Goal: Transaction & Acquisition: Download file/media

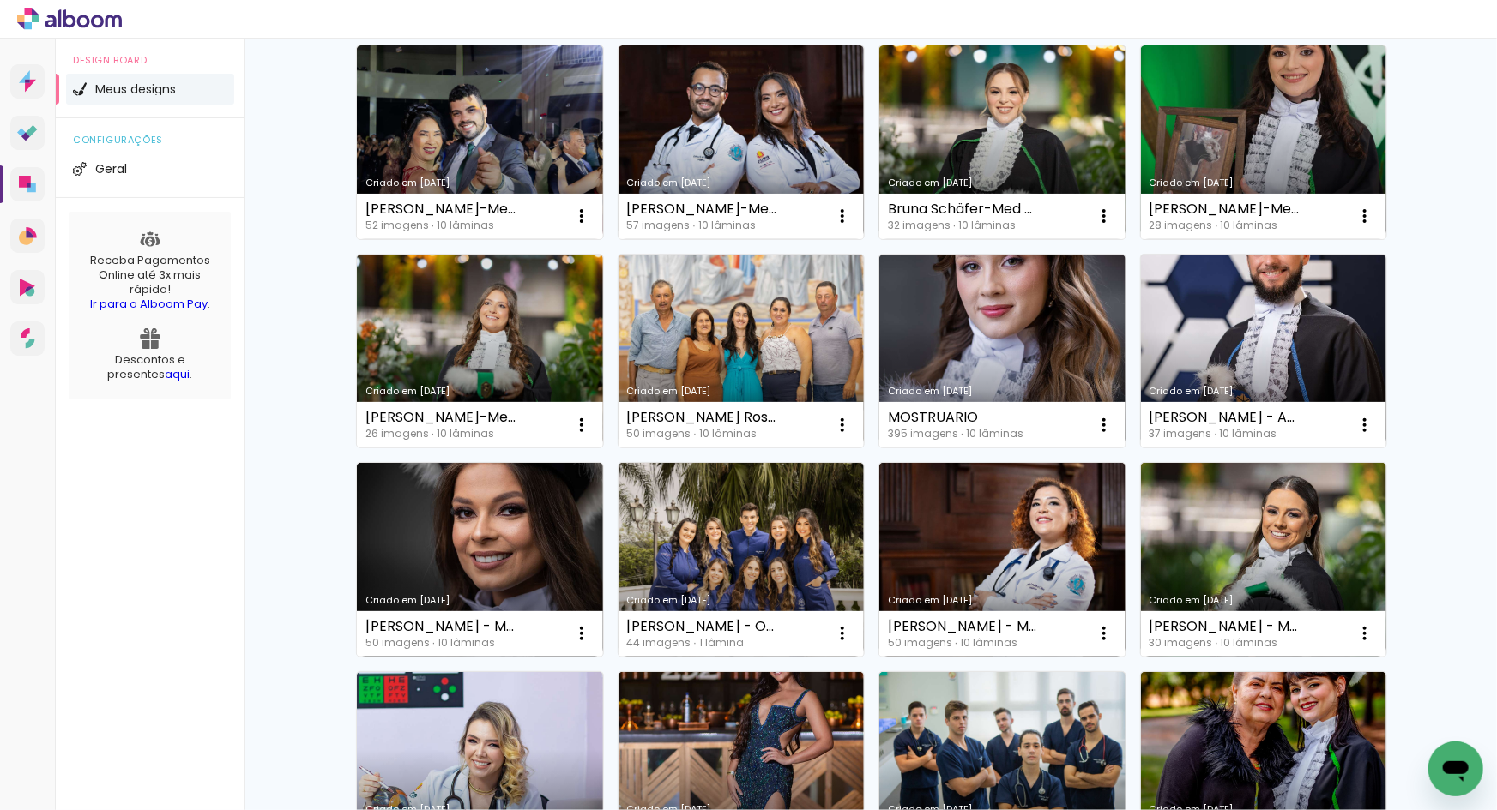
scroll to position [589, 0]
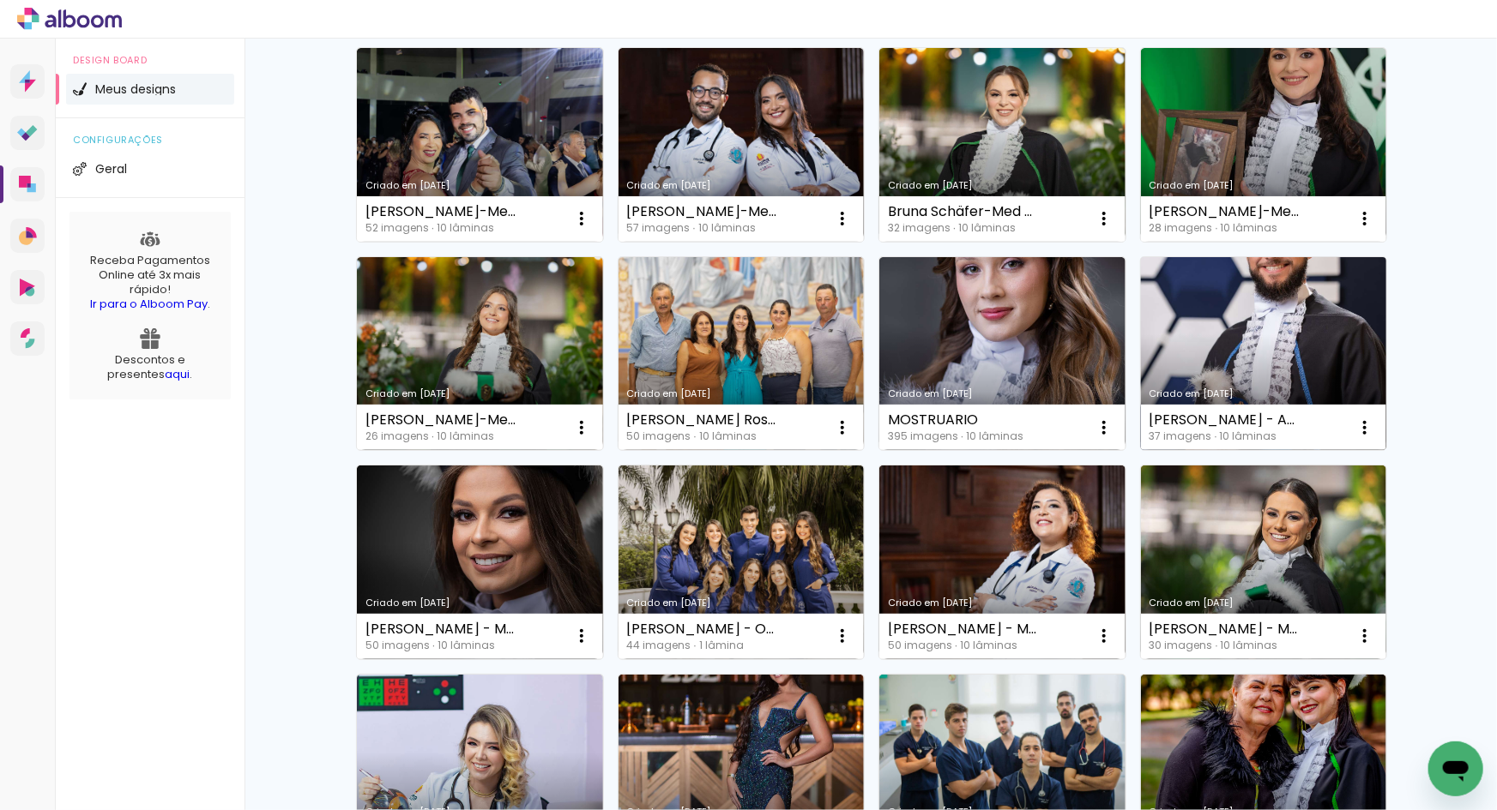
click at [1274, 335] on link "Criado em [DATE]" at bounding box center [1264, 354] width 246 height 194
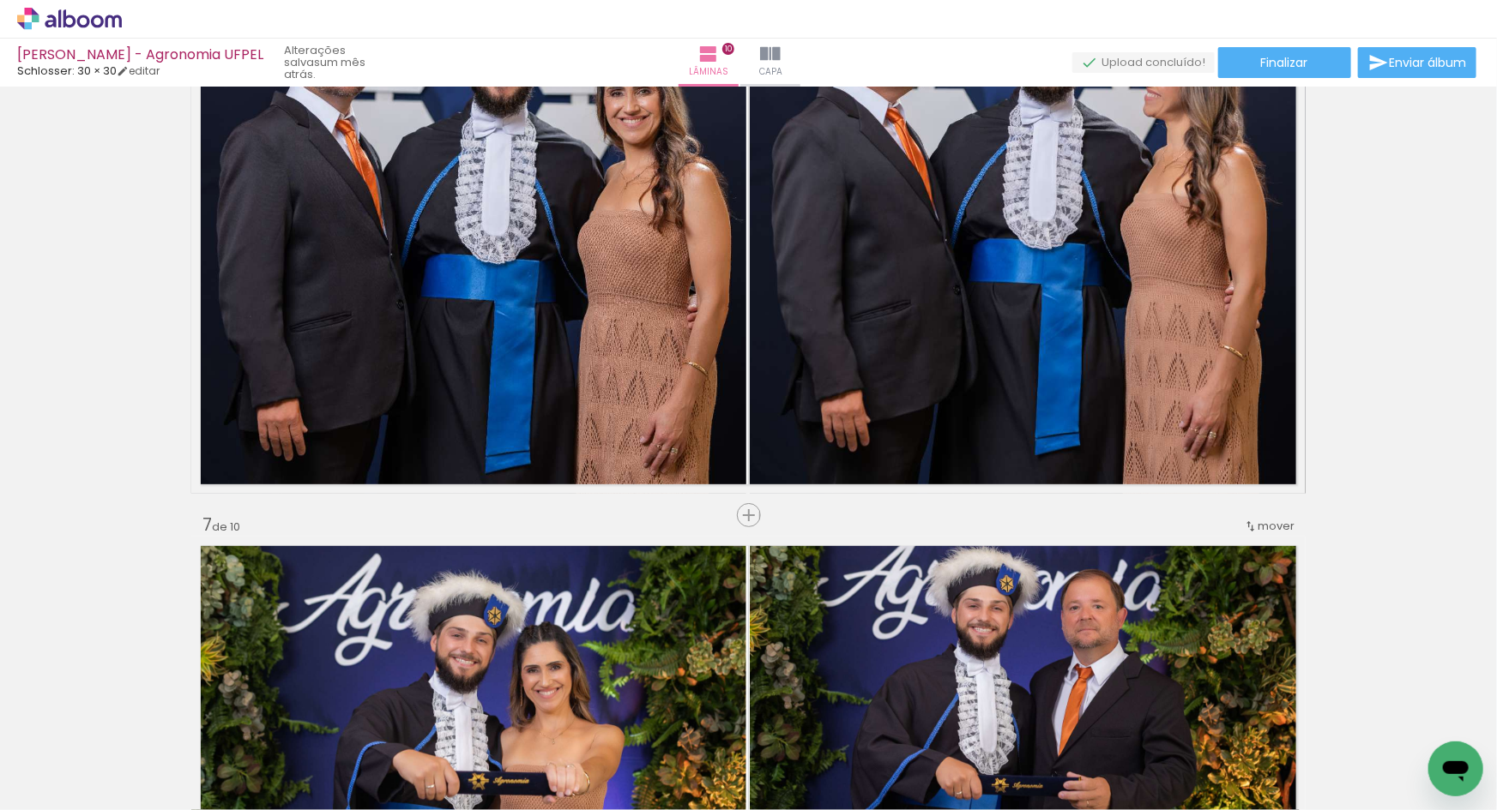
scroll to position [2973, 0]
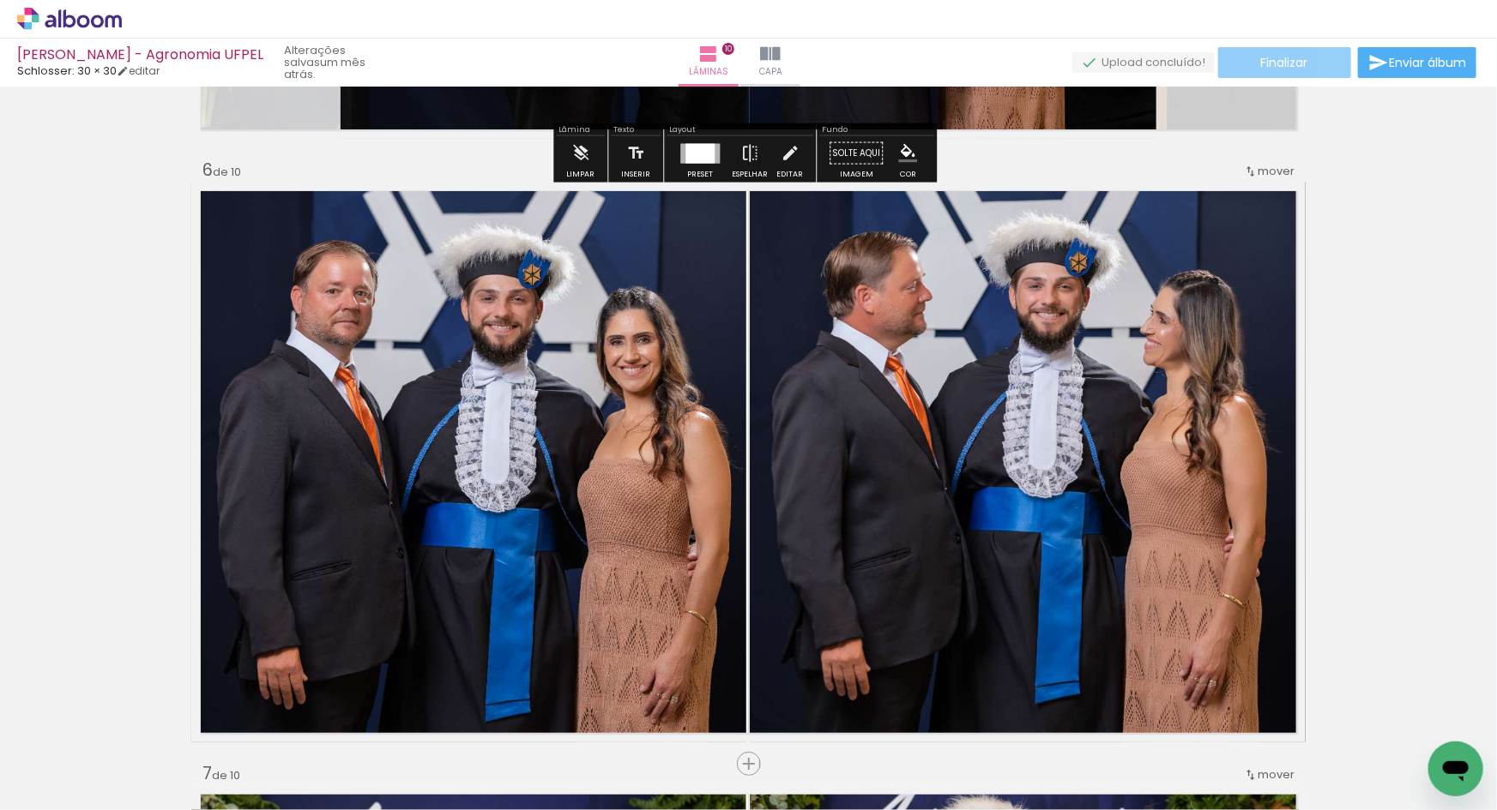
click at [1295, 74] on paper-button "Finalizar" at bounding box center [1284, 62] width 133 height 31
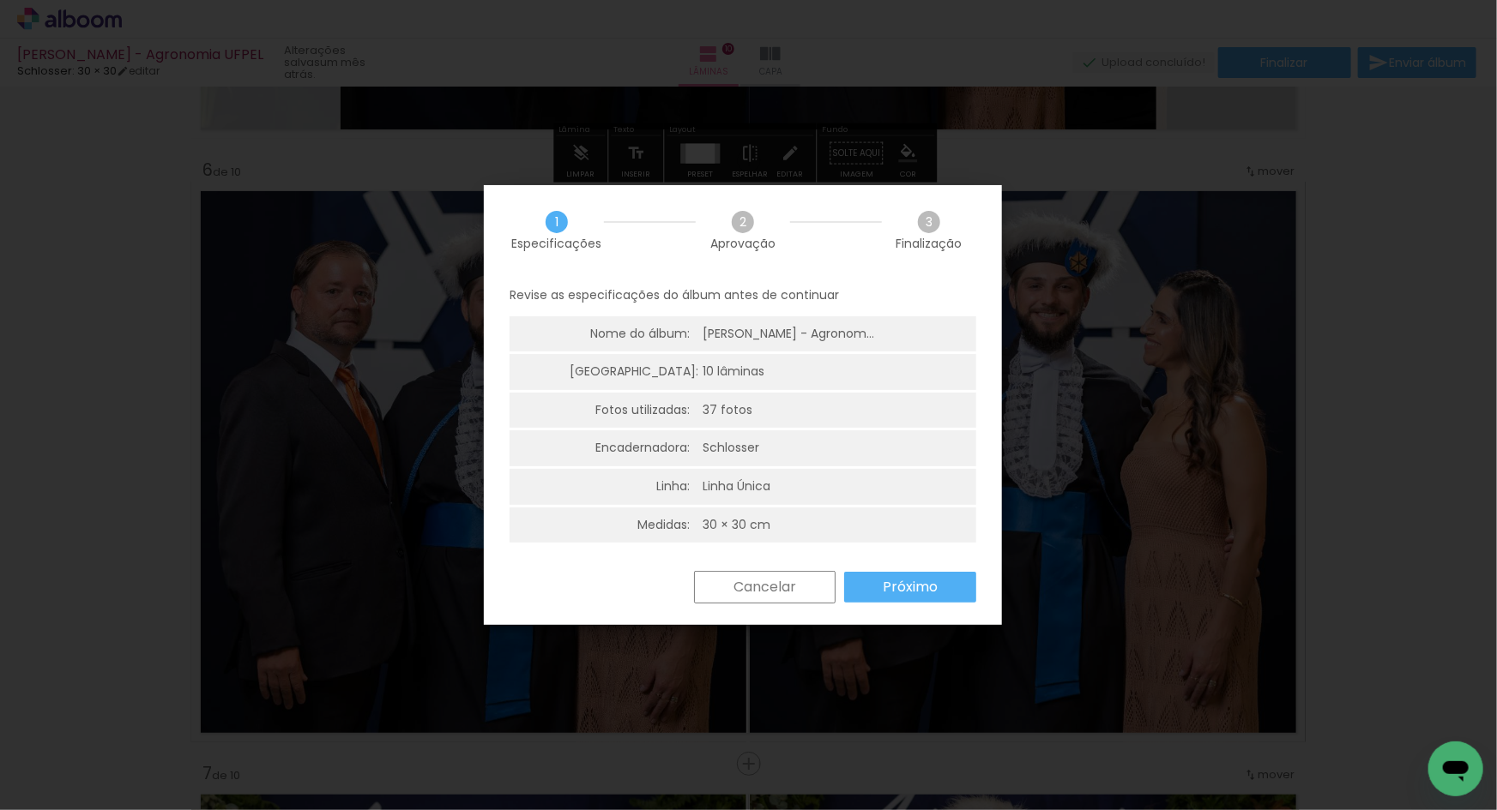
click at [0, 0] on slot "Próximo" at bounding box center [0, 0] width 0 height 0
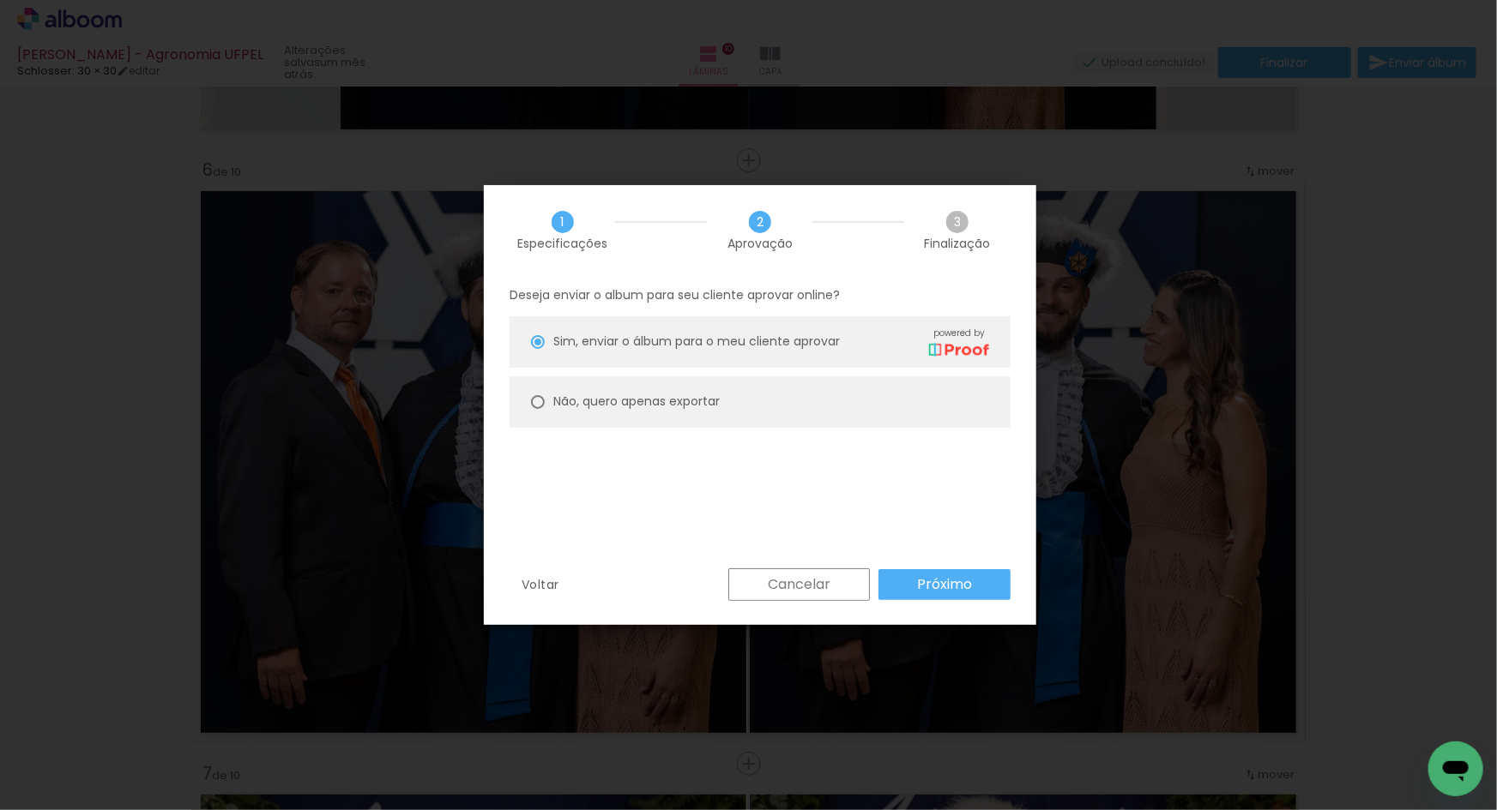
click at [0, 0] on slot "Não, quero apenas exportar" at bounding box center [0, 0] width 0 height 0
type paper-radio-button "on"
click at [0, 0] on slot "Próximo" at bounding box center [0, 0] width 0 height 0
type input "Alta, 300 DPI"
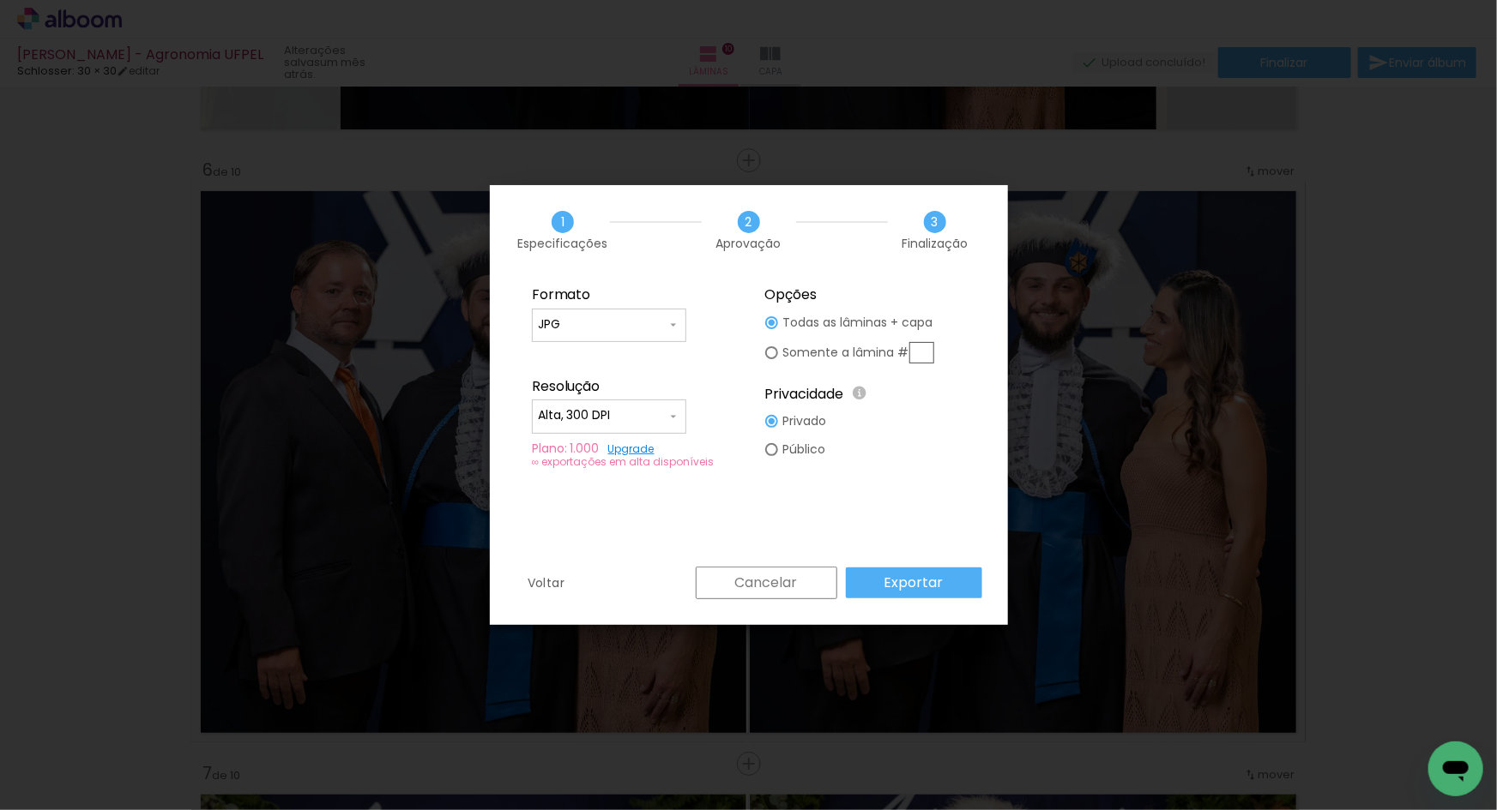
click at [889, 562] on div "Formato JPG PDF Resolução Alta, 300 DPI Baixa Plano: 1.000 Upgrade ∞ exportaçõe…" at bounding box center [749, 421] width 518 height 292
click at [0, 0] on slot "Exportar" at bounding box center [0, 0] width 0 height 0
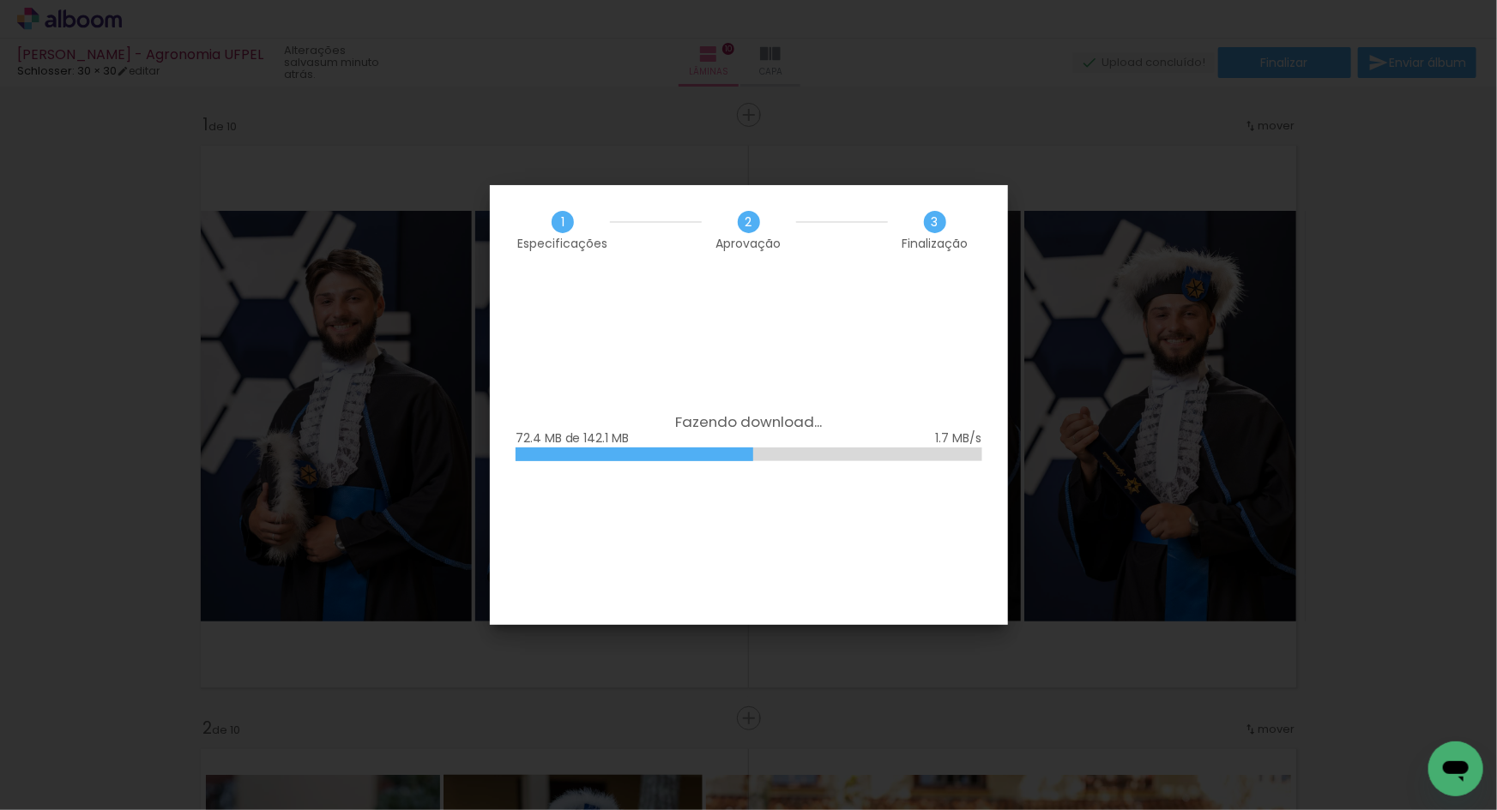
scroll to position [2973, 0]
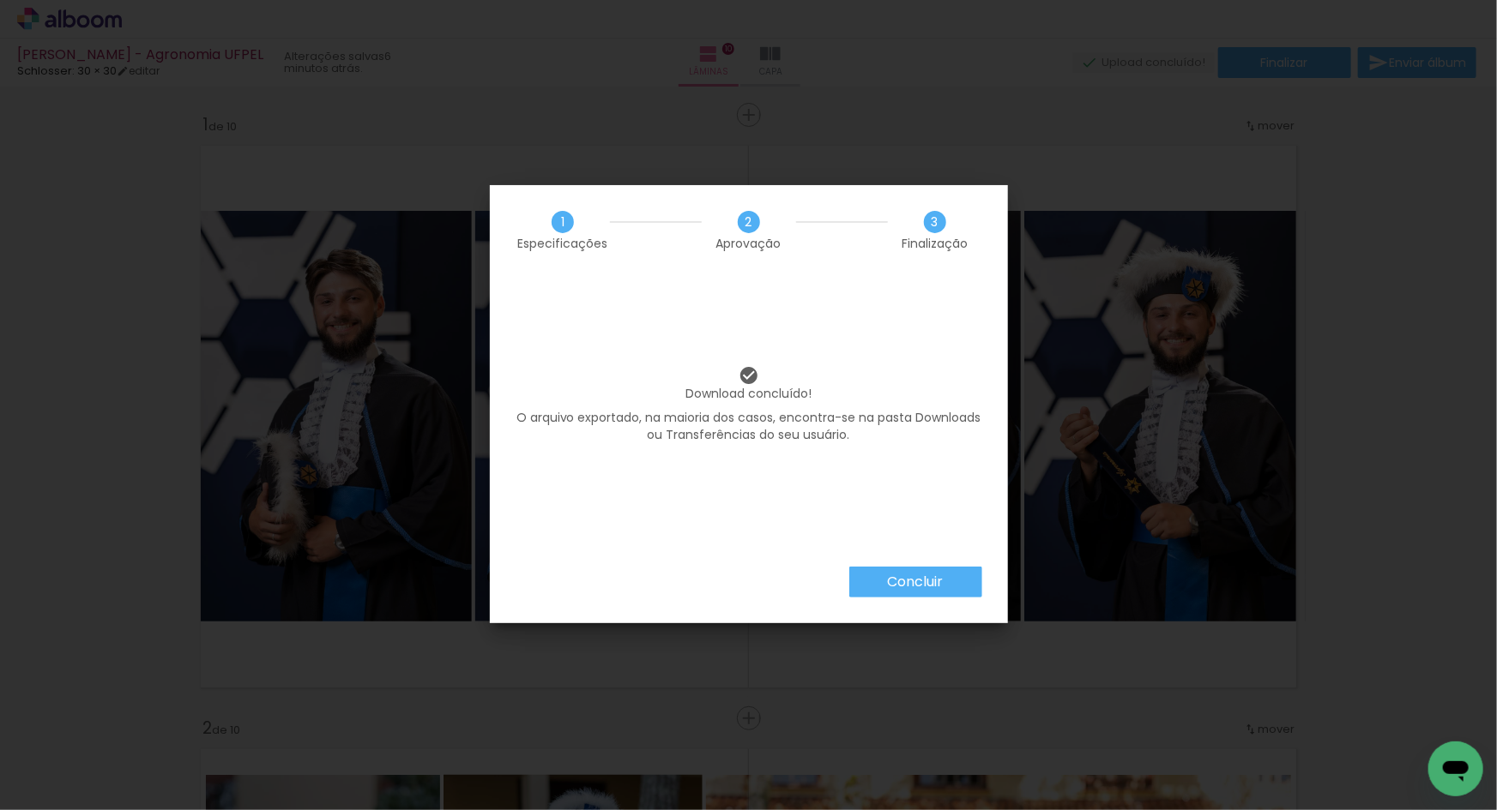
scroll to position [2973, 0]
click at [884, 583] on paper-button "Concluir" at bounding box center [915, 582] width 133 height 31
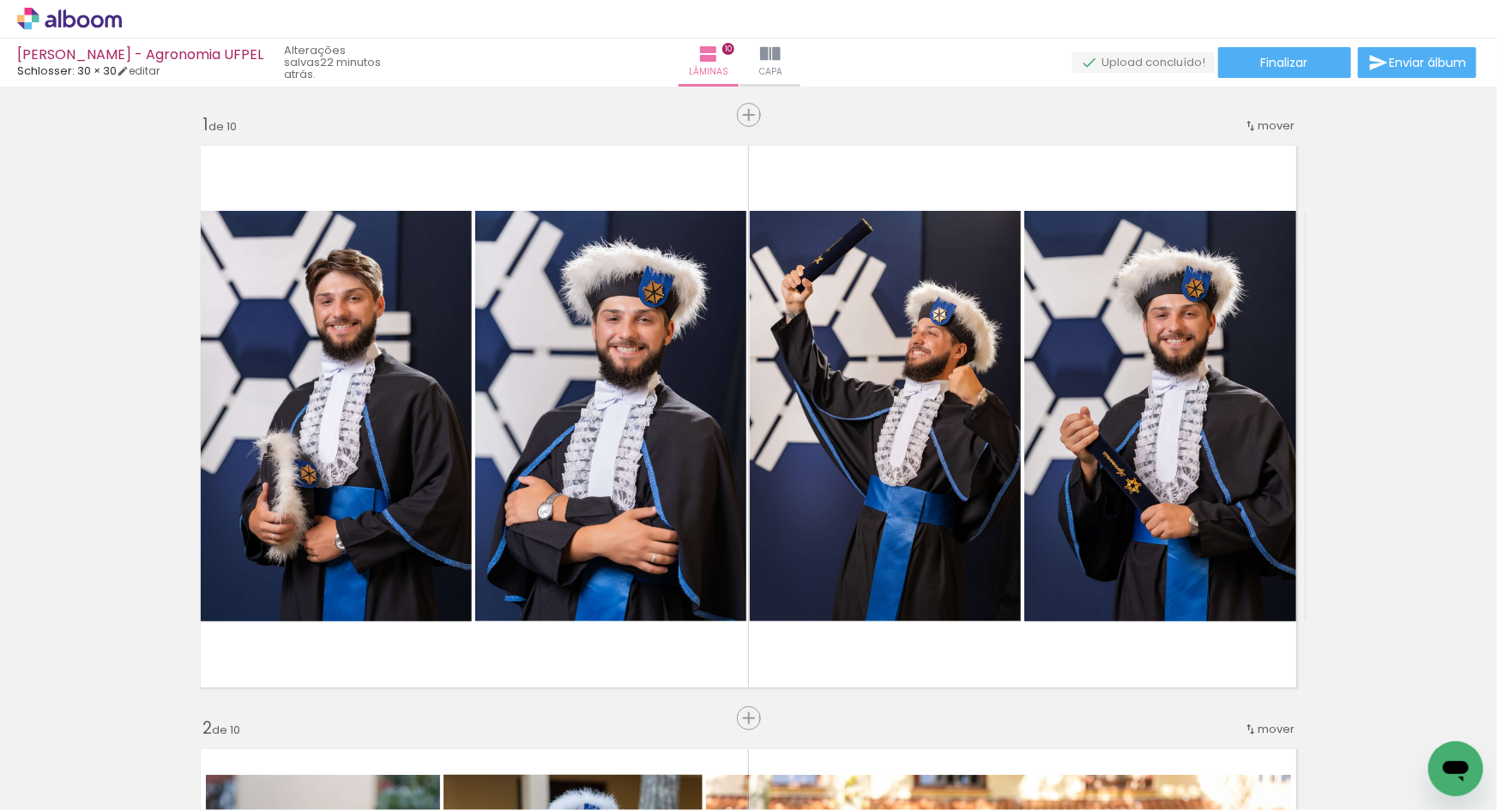
scroll to position [2973, 0]
